Goal: Task Accomplishment & Management: Manage account settings

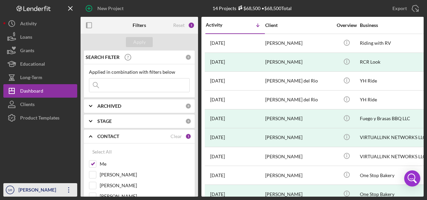
scroll to position [107, 0]
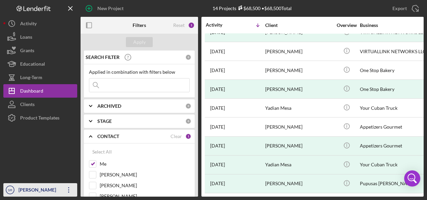
click at [71, 191] on icon "Icon/Overflow" at bounding box center [68, 189] width 17 height 17
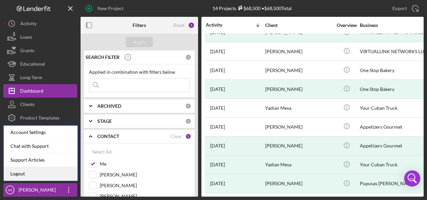
click at [50, 175] on link "Logout" at bounding box center [41, 174] width 74 height 14
